Goal: Information Seeking & Learning: Check status

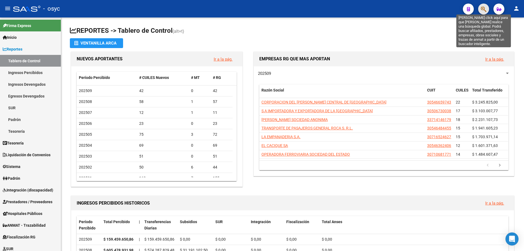
click at [484, 10] on icon "button" at bounding box center [483, 9] width 5 height 6
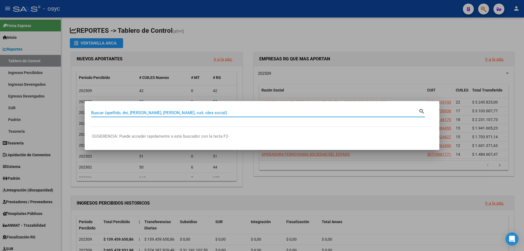
paste input "20-30555867-3"
type input "20305558673"
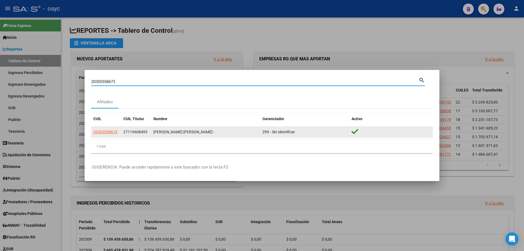
click at [107, 131] on span "20305558673" at bounding box center [105, 132] width 24 height 4
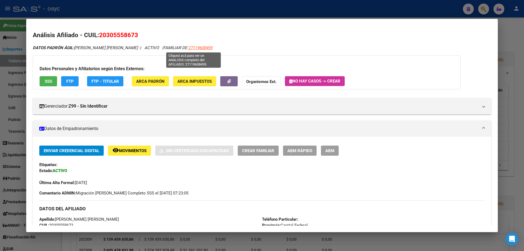
click at [199, 47] on span "27119608495" at bounding box center [200, 47] width 24 height 5
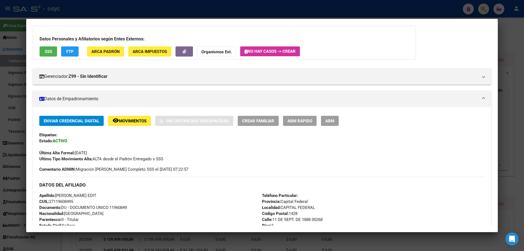
scroll to position [27, 0]
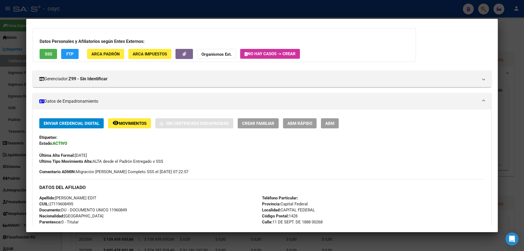
click at [72, 55] on span "FTP" at bounding box center [69, 54] width 7 height 5
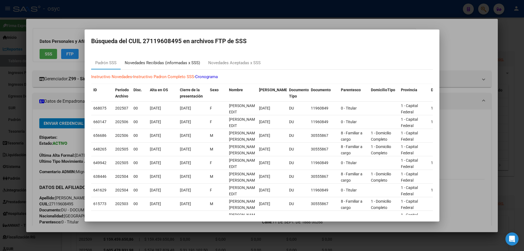
click at [165, 60] on div "Novedades Recibidas (informadas x SSS)" at bounding box center [162, 63] width 75 height 6
click at [165, 60] on div at bounding box center [262, 125] width 524 height 251
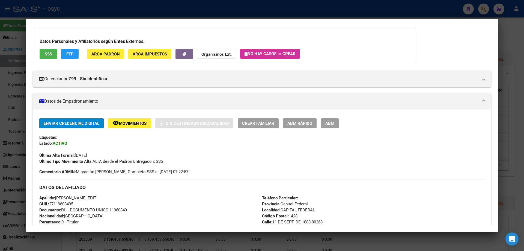
click at [62, 58] on button "FTP" at bounding box center [69, 54] width 17 height 10
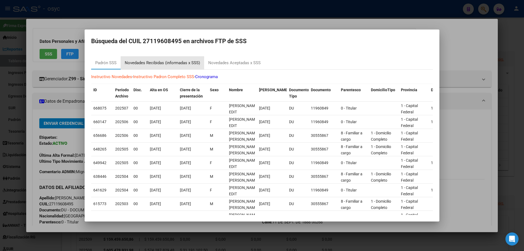
click at [149, 64] on div "Novedades Recibidas (informadas x SSS)" at bounding box center [162, 63] width 75 height 6
click at [149, 64] on div at bounding box center [262, 125] width 524 height 251
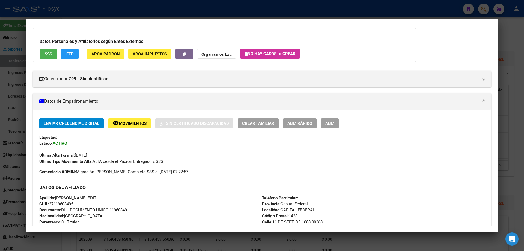
click at [63, 55] on button "FTP" at bounding box center [69, 54] width 17 height 10
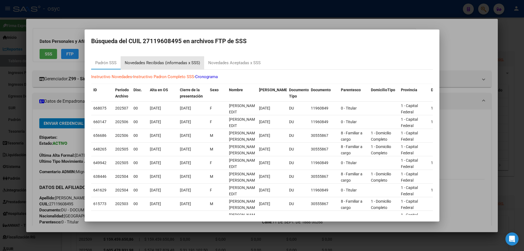
click at [165, 63] on div "Novedades Recibidas (informadas x SSS)" at bounding box center [162, 63] width 75 height 6
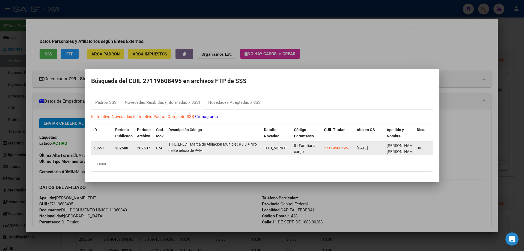
scroll to position [0, 0]
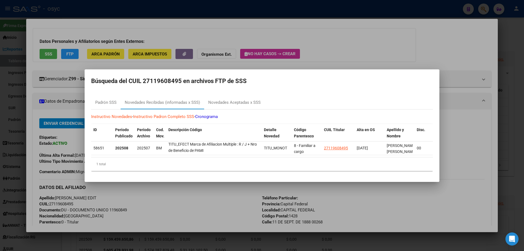
drag, startPoint x: 169, startPoint y: 142, endPoint x: 249, endPoint y: 155, distance: 81.9
click at [252, 154] on datatable-body "58651 202508 202507 BM El familiar EXISTE como titular MONOTRIBUTISTA. El famil…" at bounding box center [262, 149] width 342 height 16
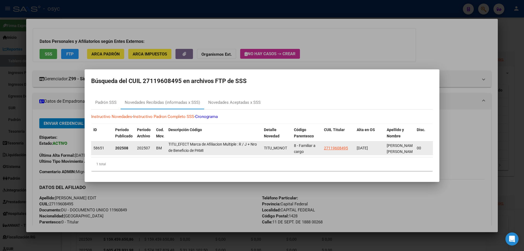
click at [215, 149] on div "El familiar EXISTE como titular MONOTRIBUTISTA. El familiar EXISTE como titular…" at bounding box center [213, 147] width 91 height 11
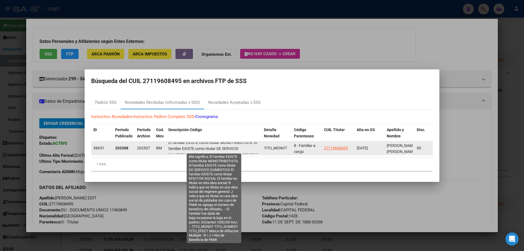
scroll to position [0, 0]
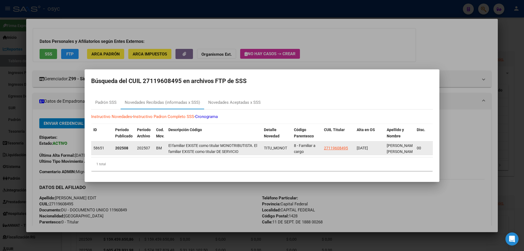
drag, startPoint x: 219, startPoint y: 150, endPoint x: 167, endPoint y: 139, distance: 53.2
click at [167, 141] on datatable-body-cell "El familiar EXISTE como titular MONOTRIBUTISTA. El familiar EXISTE como titular…" at bounding box center [214, 147] width 96 height 13
drag, startPoint x: 181, startPoint y: 142, endPoint x: 204, endPoint y: 145, distance: 23.7
click at [204, 144] on span "El familiar EXISTE como titular MONOTRIBUTISTA. El familiar EXISTE como titular…" at bounding box center [213, 179] width 90 height 73
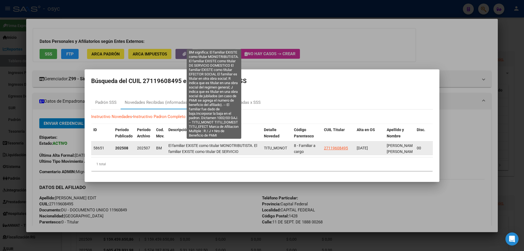
click at [206, 149] on span "El familiar EXISTE como titular MONOTRIBUTISTA. El familiar EXISTE como titular…" at bounding box center [213, 179] width 90 height 73
click at [176, 143] on span "El familiar EXISTE como titular MONOTRIBUTISTA. El familiar EXISTE como titular…" at bounding box center [213, 179] width 90 height 73
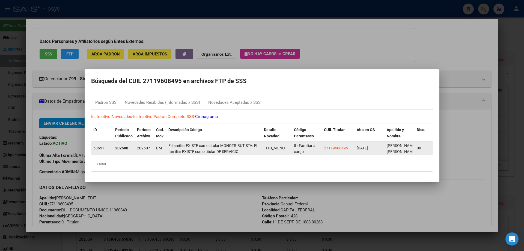
click at [176, 143] on span "El familiar EXISTE como titular MONOTRIBUTISTA. El familiar EXISTE como titular…" at bounding box center [213, 179] width 90 height 73
copy span "El familiar EXISTE como titular MONOTRIBUTISTA. El familiar EXISTE como titular…"
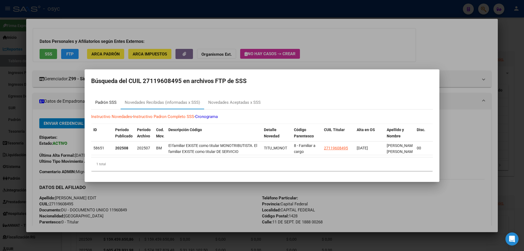
click at [96, 100] on div "Padrón SSS" at bounding box center [105, 102] width 21 height 6
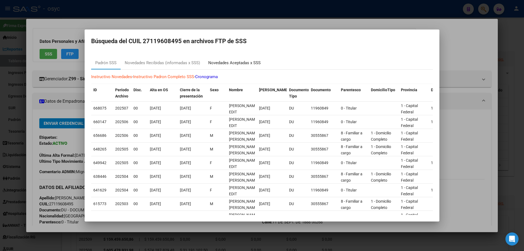
click at [244, 60] on div "Novedades Aceptadas x SSS" at bounding box center [234, 63] width 52 height 6
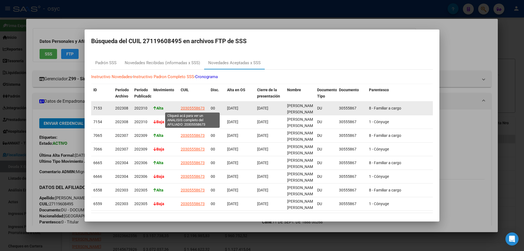
click at [197, 108] on span "20305558673" at bounding box center [193, 108] width 24 height 4
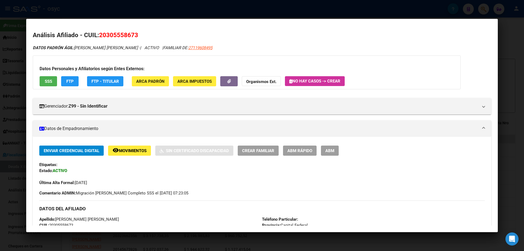
click at [71, 85] on button "FTP" at bounding box center [69, 81] width 17 height 10
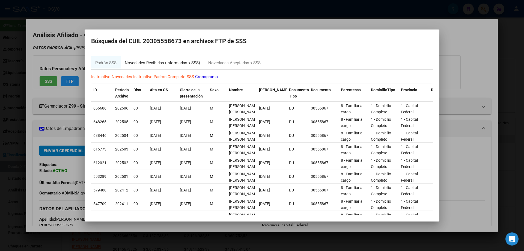
click at [164, 60] on div "Novedades Recibidas (informadas x SSS)" at bounding box center [162, 63] width 75 height 6
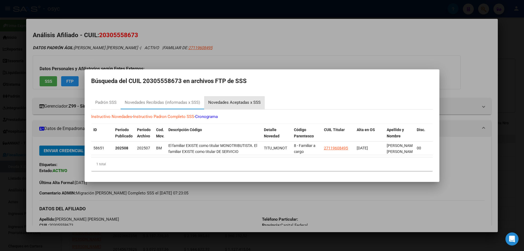
click at [233, 102] on div "Novedades Aceptadas x SSS" at bounding box center [234, 102] width 52 height 6
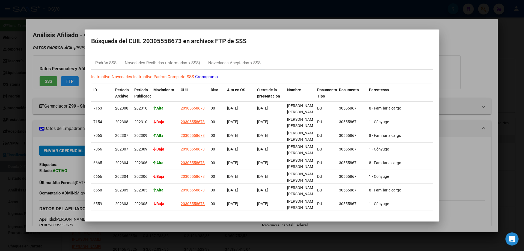
click at [272, 17] on div at bounding box center [262, 125] width 524 height 251
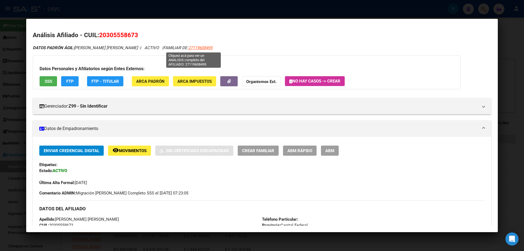
click at [188, 49] on span "27119608495" at bounding box center [200, 47] width 24 height 5
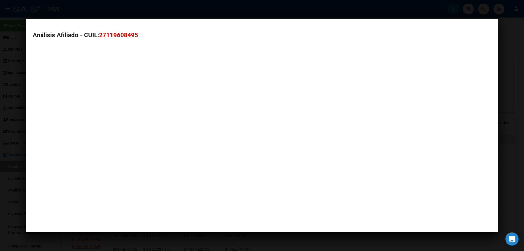
click at [183, 49] on div "Análisis Afiliado - CUIL: 27119608495" at bounding box center [262, 47] width 459 height 33
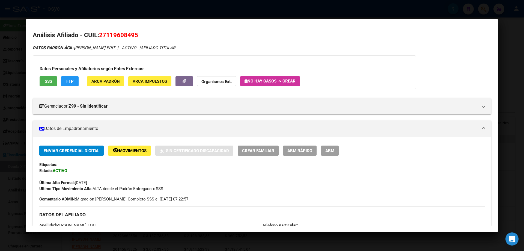
click at [66, 85] on button "FTP" at bounding box center [69, 81] width 17 height 10
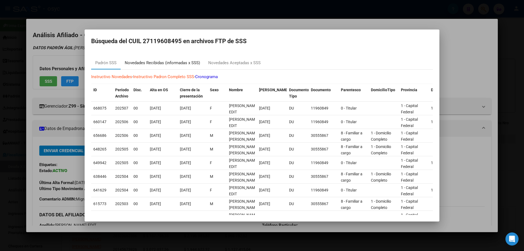
click at [172, 64] on div "Novedades Recibidas (informadas x SSS)" at bounding box center [162, 63] width 75 height 6
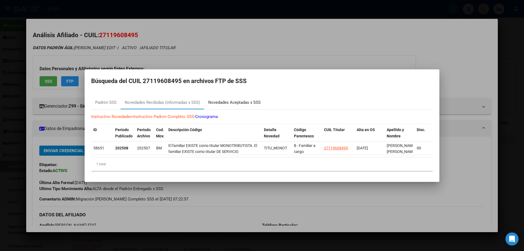
click at [238, 99] on div "Novedades Aceptadas x SSS" at bounding box center [234, 102] width 52 height 6
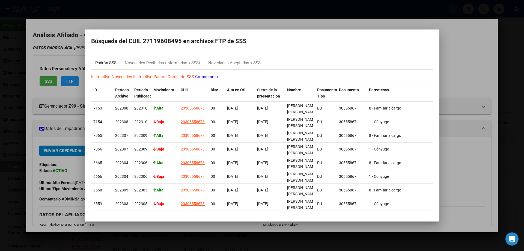
click at [112, 63] on div "Padrón SSS" at bounding box center [105, 63] width 21 height 6
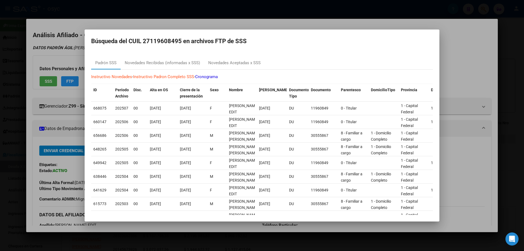
click at [77, 54] on div at bounding box center [262, 125] width 524 height 251
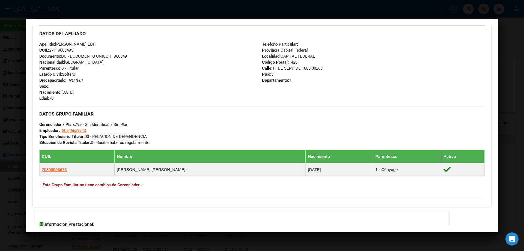
scroll to position [179, 0]
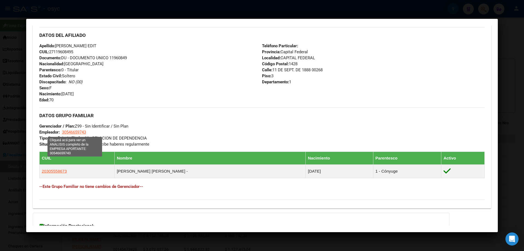
click at [81, 132] on span "30546659743" at bounding box center [74, 132] width 24 height 5
type textarea "30546659743"
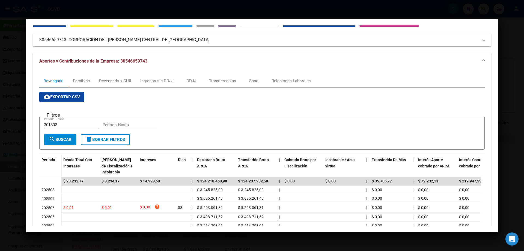
scroll to position [27, 0]
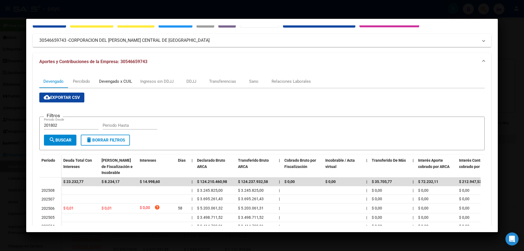
click at [105, 81] on div "Devengado x CUIL" at bounding box center [115, 81] width 33 height 6
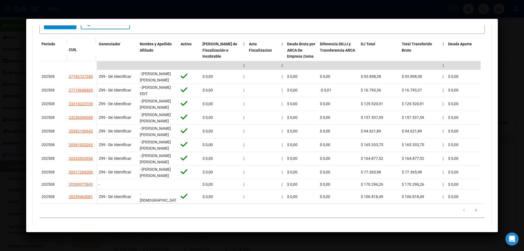
scroll to position [152, 0]
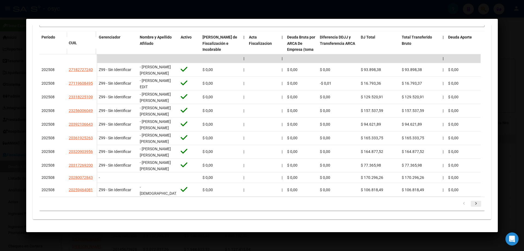
click at [472, 203] on icon "go to next page" at bounding box center [475, 204] width 7 height 7
click at [471, 203] on div "179.769.313.486.231.570.000.000.000.000.000.000.000.000.000.000.000.000.000.000…" at bounding box center [261, 204] width 445 height 14
click at [473, 207] on icon "go to next page" at bounding box center [475, 204] width 7 height 7
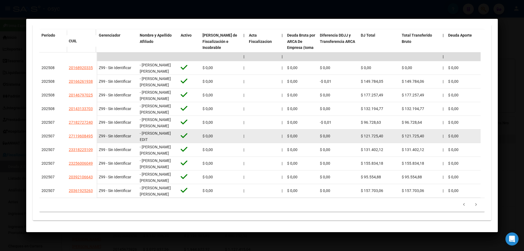
drag, startPoint x: 58, startPoint y: 134, endPoint x: 55, endPoint y: 134, distance: 3.3
click at [55, 134] on div "202507" at bounding box center [52, 136] width 23 height 6
click at [44, 134] on span "202507" at bounding box center [47, 136] width 13 height 4
drag, startPoint x: 42, startPoint y: 133, endPoint x: 57, endPoint y: 133, distance: 15.0
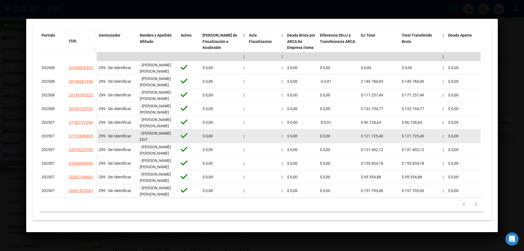
click at [57, 133] on div "202507" at bounding box center [52, 136] width 23 height 6
copy span "202507"
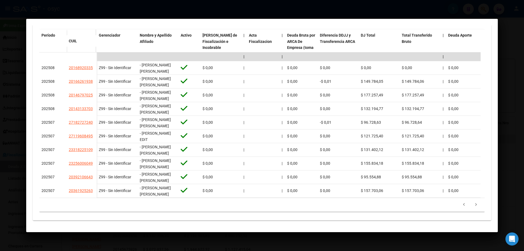
click at [481, 12] on div at bounding box center [262, 125] width 524 height 251
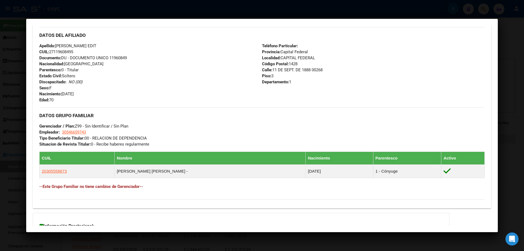
click at [505, 24] on div at bounding box center [262, 125] width 524 height 251
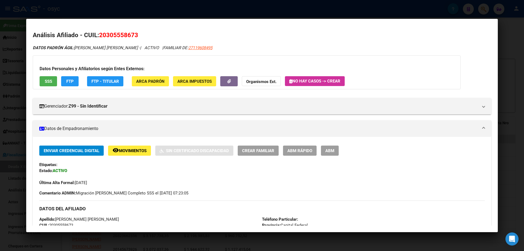
click at [503, 23] on div at bounding box center [262, 125] width 524 height 251
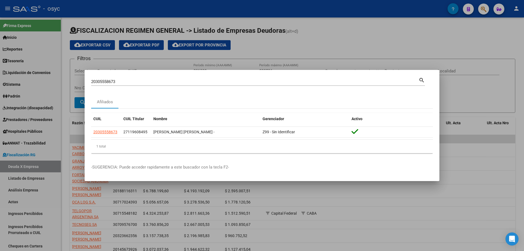
click at [415, 12] on div at bounding box center [262, 125] width 524 height 251
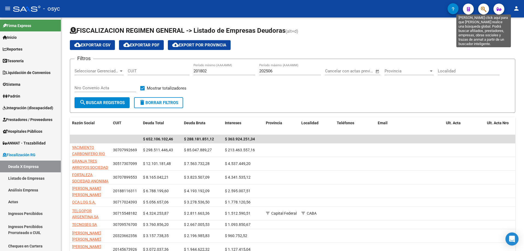
click at [484, 8] on icon "button" at bounding box center [483, 9] width 5 height 6
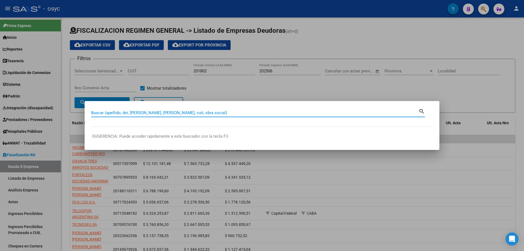
click at [146, 111] on input "Buscar (apellido, dni, [PERSON_NAME], [PERSON_NAME], cuit, obra social)" at bounding box center [255, 112] width 328 height 5
type input "23540820"
